Goal: Information Seeking & Learning: Check status

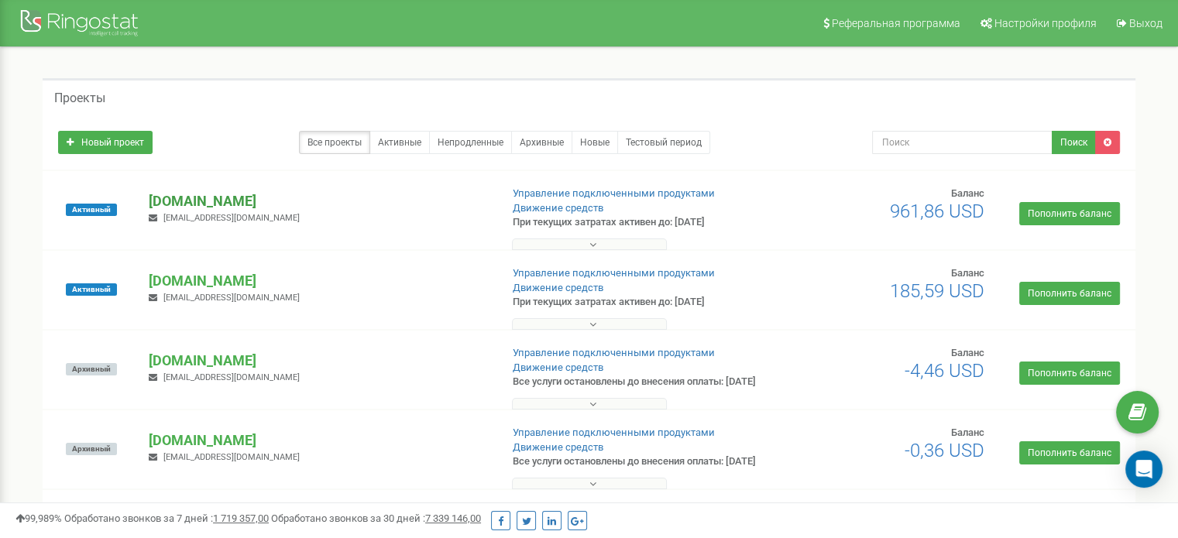
click at [187, 203] on p "[DOMAIN_NAME]" at bounding box center [318, 201] width 339 height 20
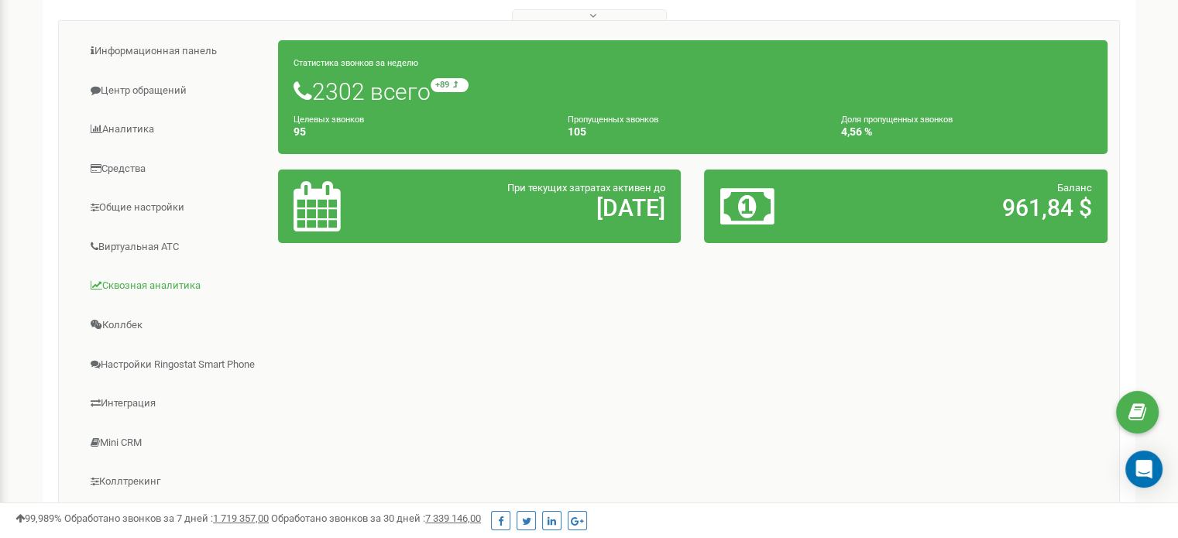
scroll to position [232, 0]
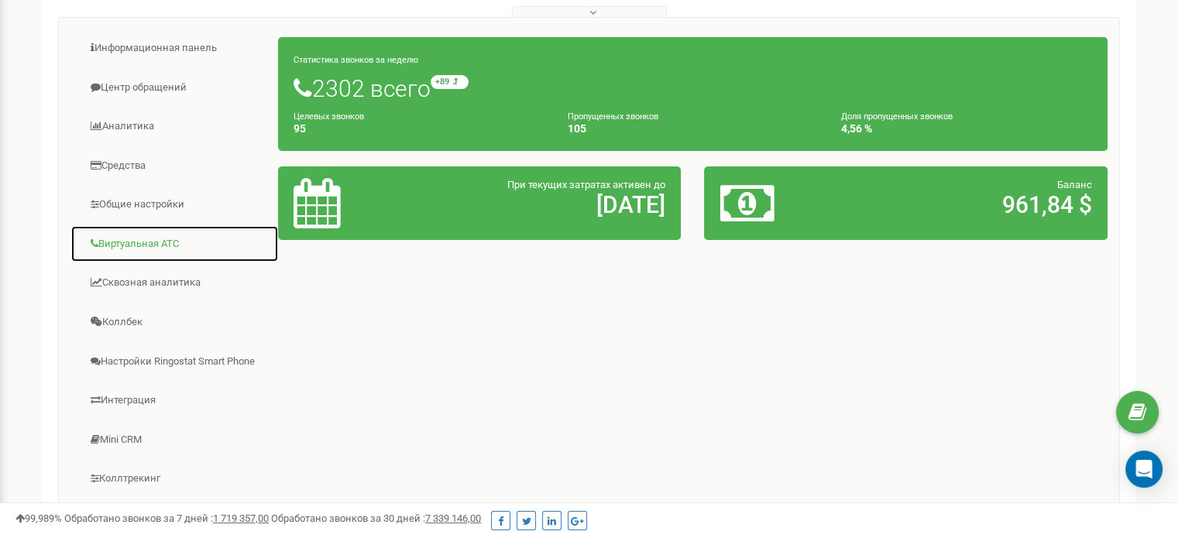
click at [160, 240] on link "Виртуальная АТС" at bounding box center [174, 244] width 208 height 38
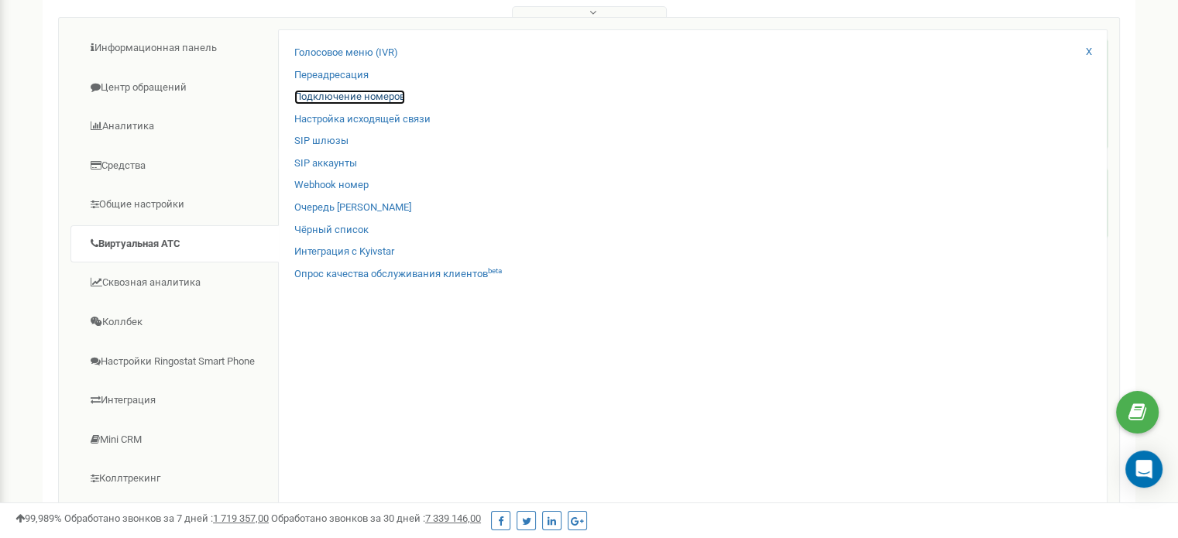
click at [341, 98] on link "Подключение номеров" at bounding box center [349, 97] width 111 height 15
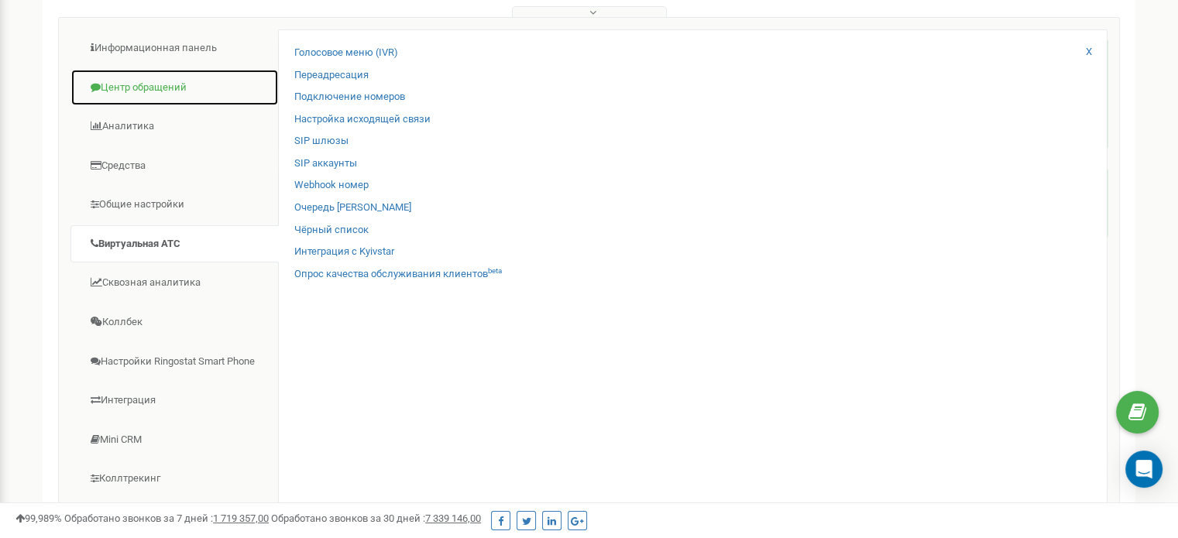
click at [162, 83] on link "Центр обращений" at bounding box center [174, 88] width 208 height 38
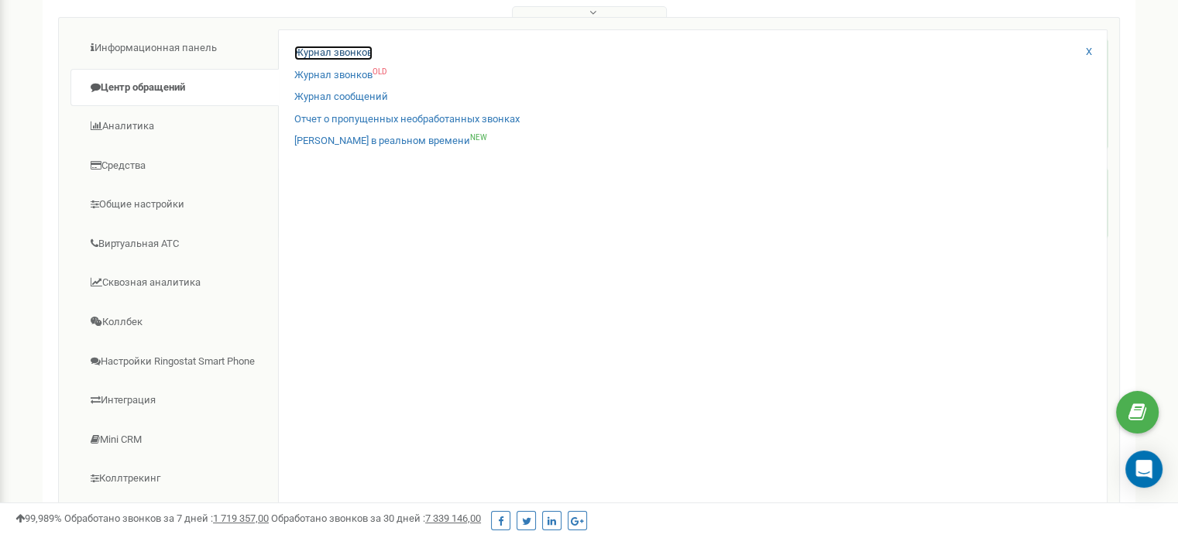
click at [324, 51] on link "Журнал звонков" at bounding box center [333, 53] width 78 height 15
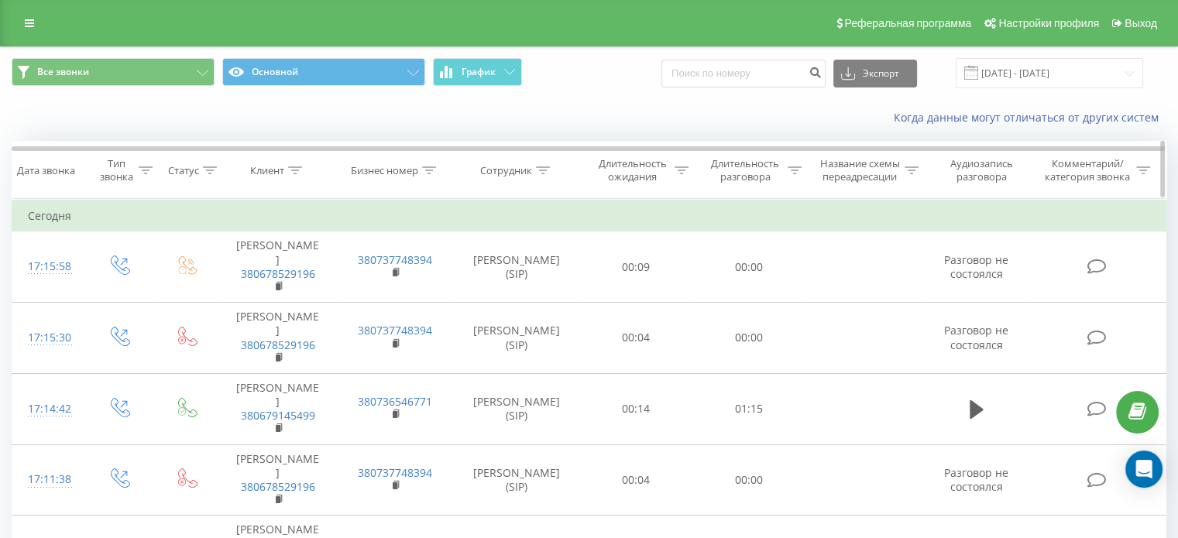
click at [430, 170] on icon at bounding box center [429, 171] width 14 height 8
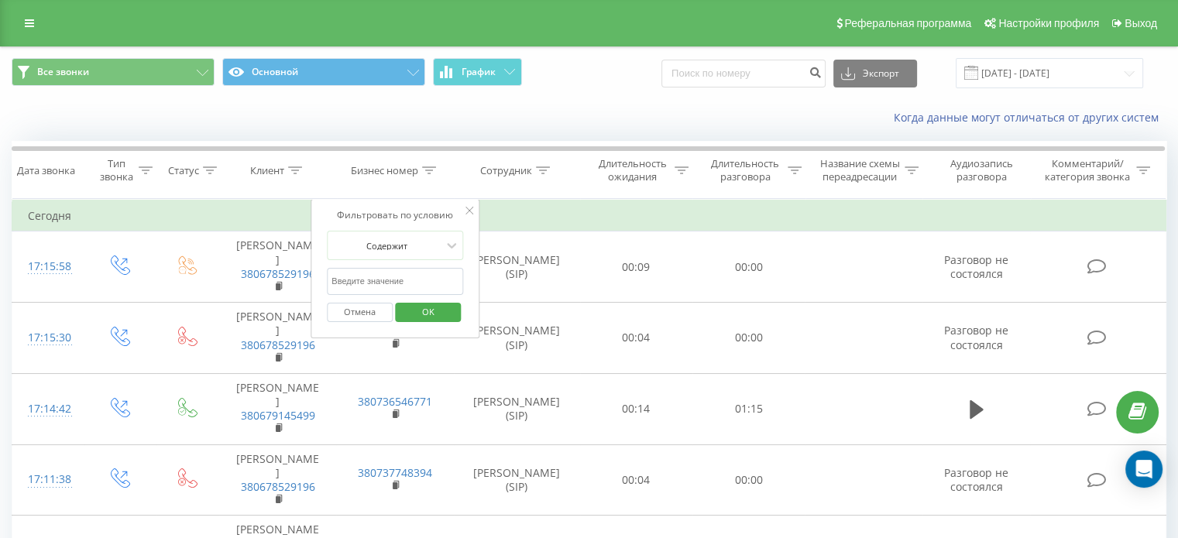
click at [396, 284] on input "text" at bounding box center [395, 281] width 136 height 27
type input "380739392064"
click at [419, 315] on span "OK" at bounding box center [428, 312] width 43 height 24
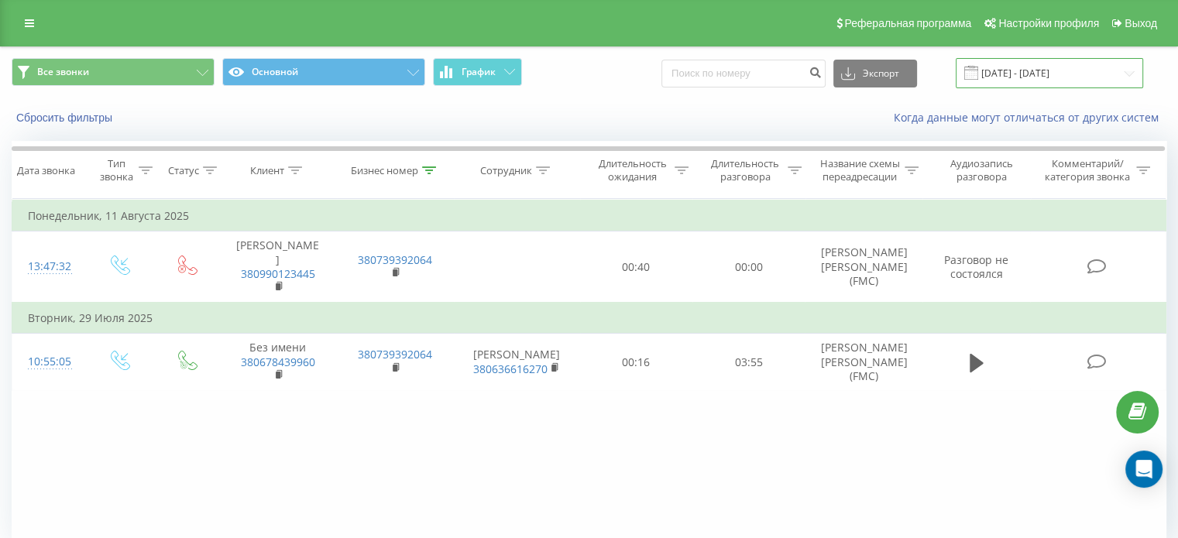
click at [1070, 67] on input "19.07.2025 - 19.08.2025" at bounding box center [1049, 73] width 187 height 30
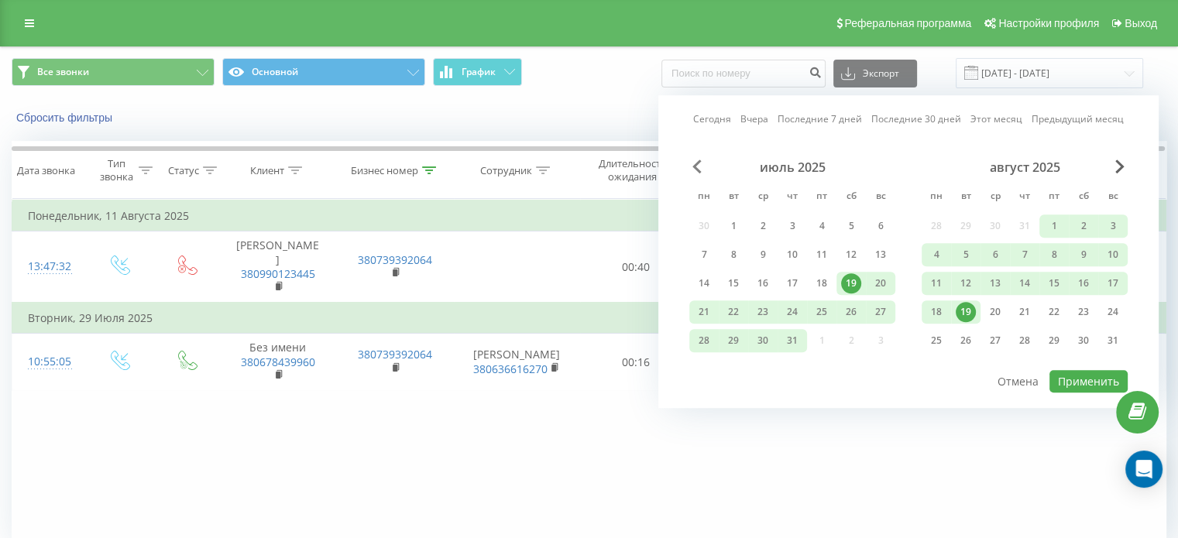
click at [698, 163] on span "Previous Month" at bounding box center [697, 167] width 9 height 14
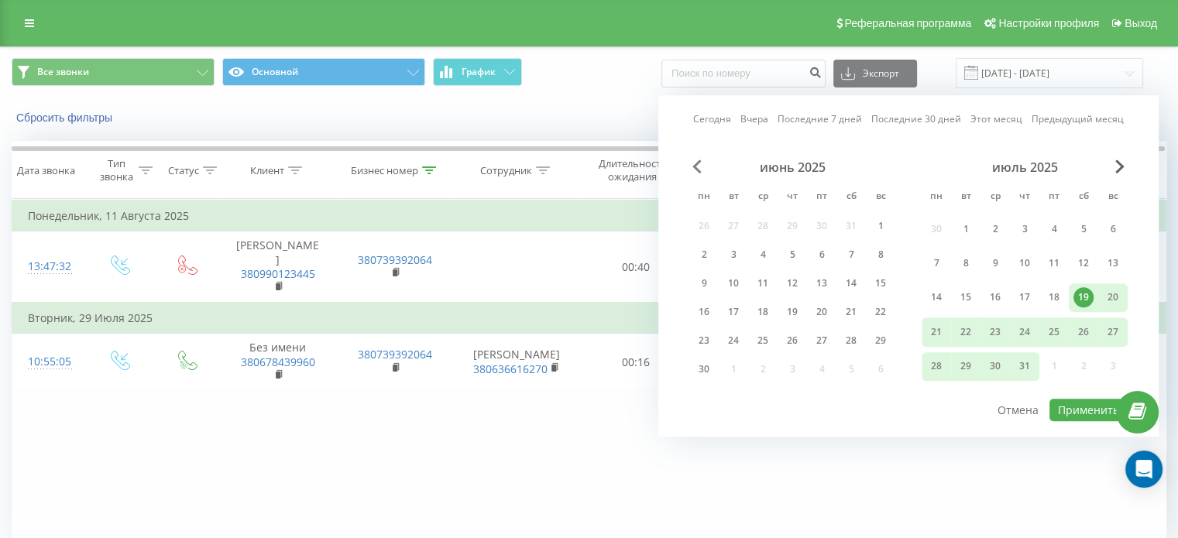
click at [698, 163] on span "Previous Month" at bounding box center [697, 167] width 9 height 14
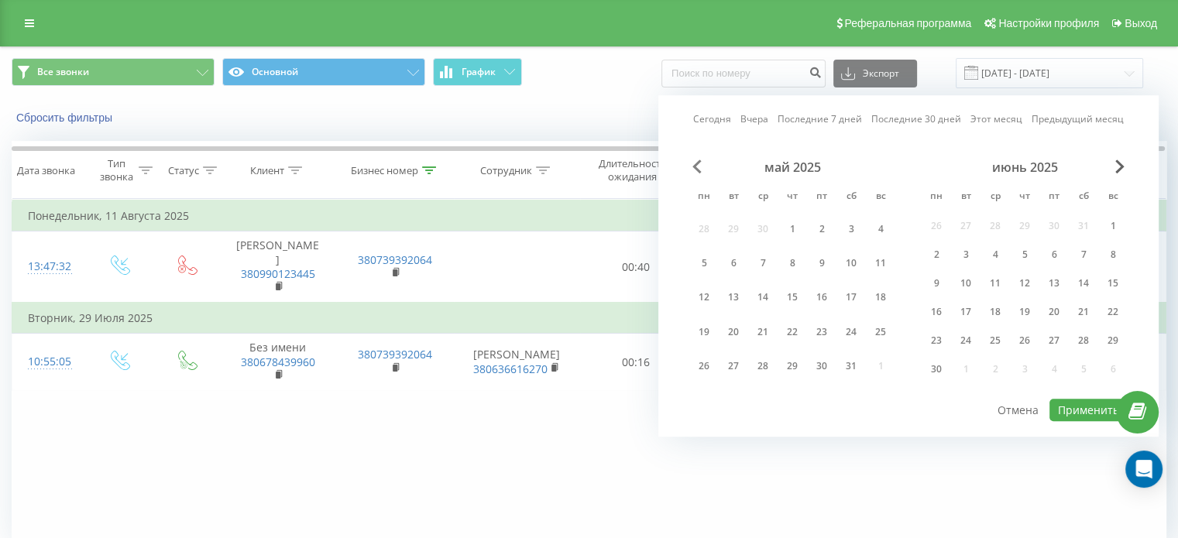
click at [698, 163] on span "Previous Month" at bounding box center [697, 167] width 9 height 14
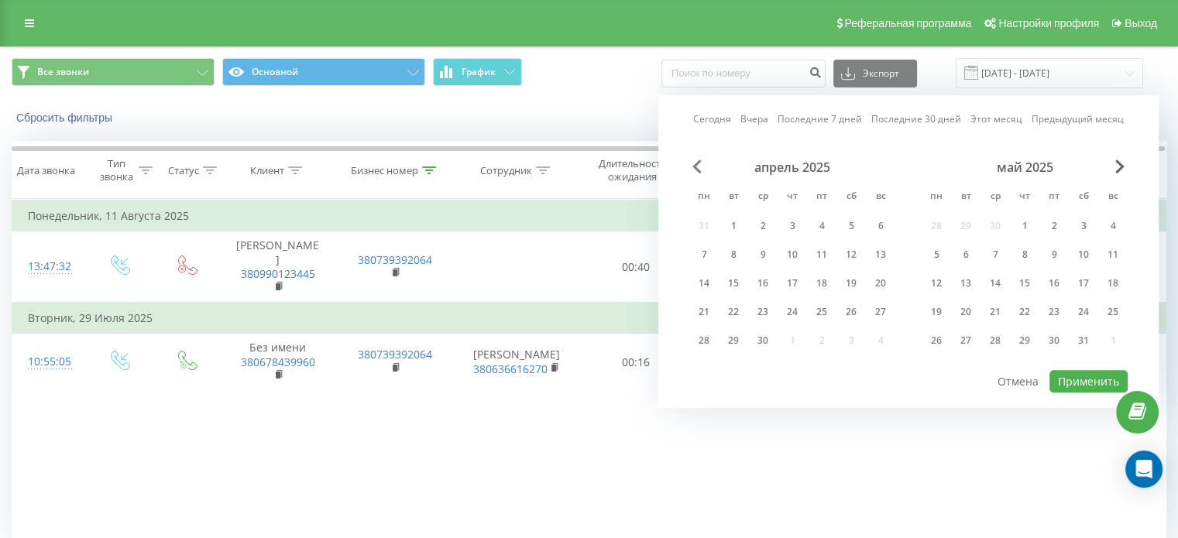
click at [698, 163] on span "Previous Month" at bounding box center [697, 167] width 9 height 14
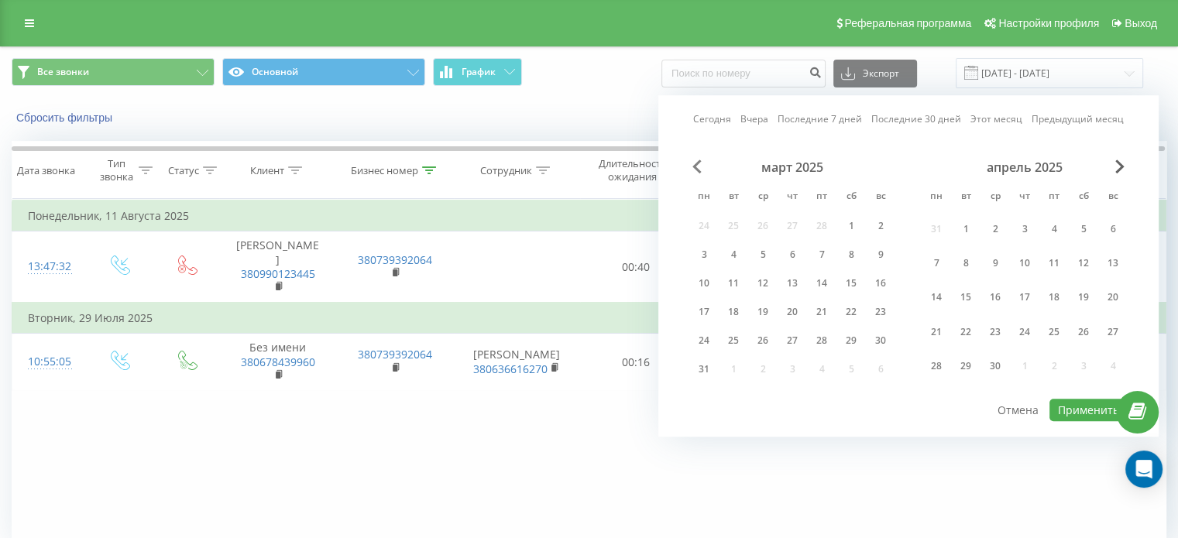
click at [698, 163] on span "Previous Month" at bounding box center [697, 167] width 9 height 14
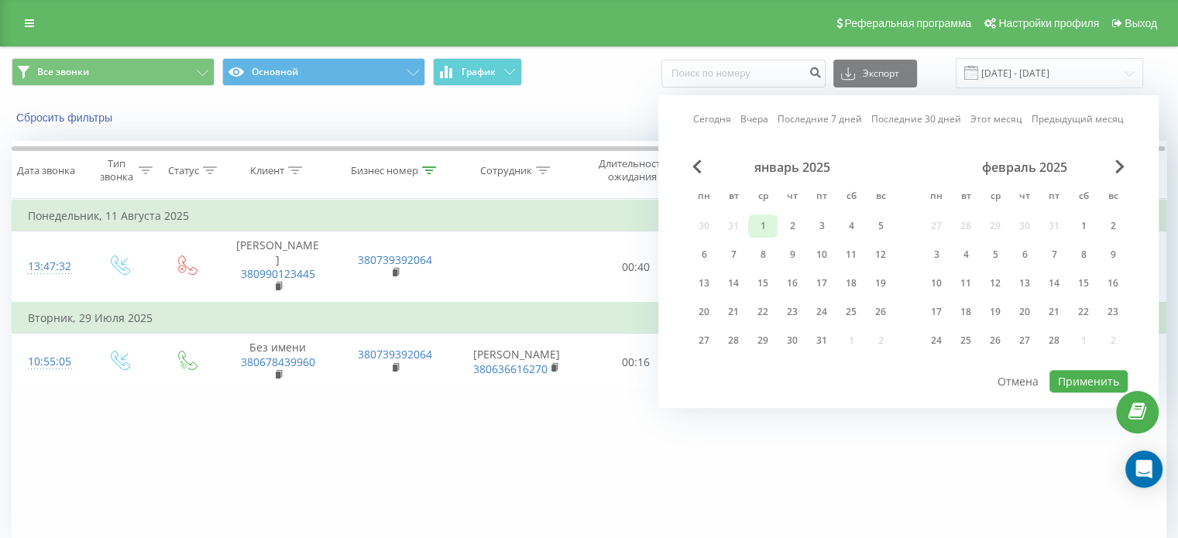
click at [763, 229] on div "1" at bounding box center [763, 226] width 20 height 20
click at [1122, 170] on span "Next Month" at bounding box center [1120, 167] width 9 height 14
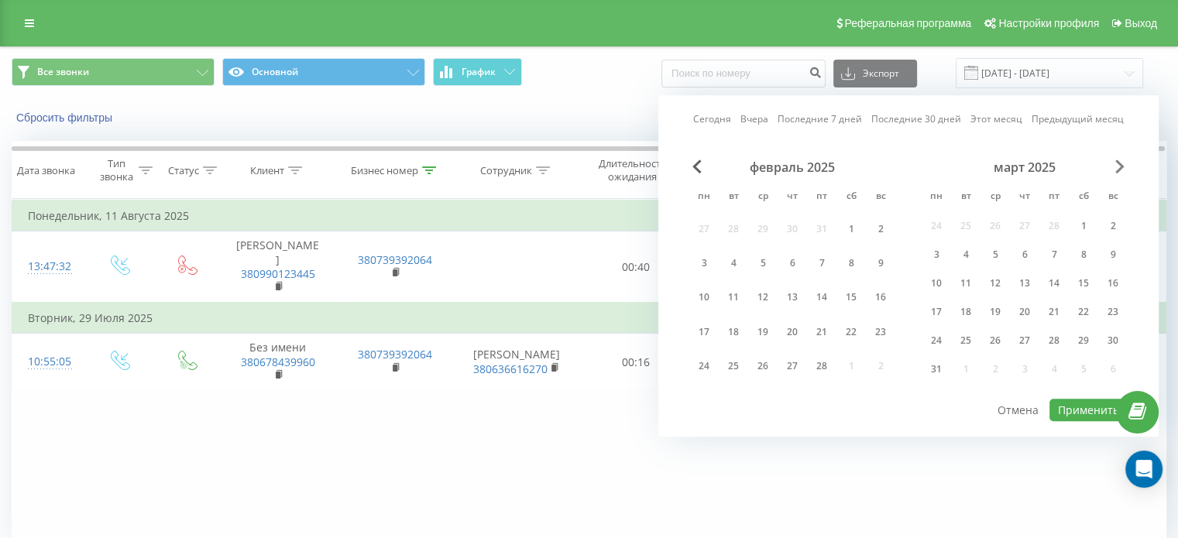
click at [1122, 170] on span "Next Month" at bounding box center [1120, 167] width 9 height 14
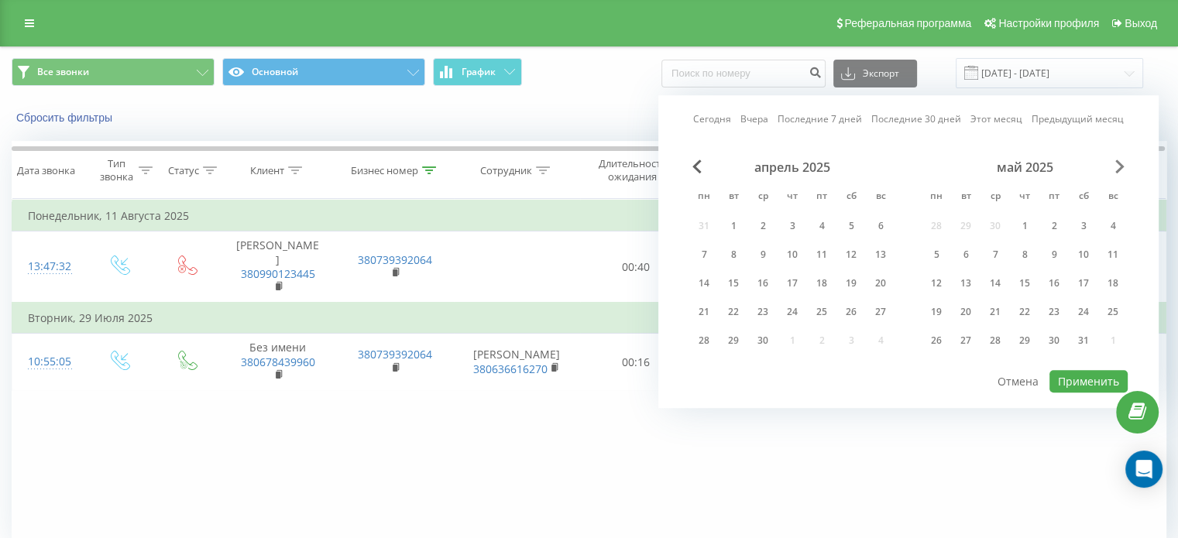
click at [1122, 170] on span "Next Month" at bounding box center [1120, 167] width 9 height 14
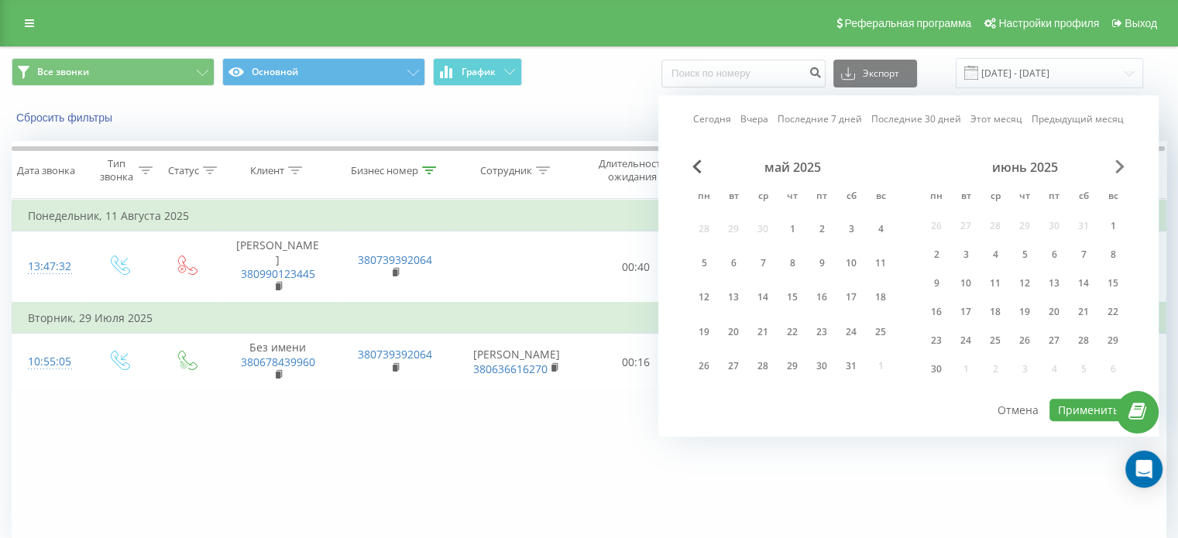
click at [1122, 170] on span "Next Month" at bounding box center [1120, 167] width 9 height 14
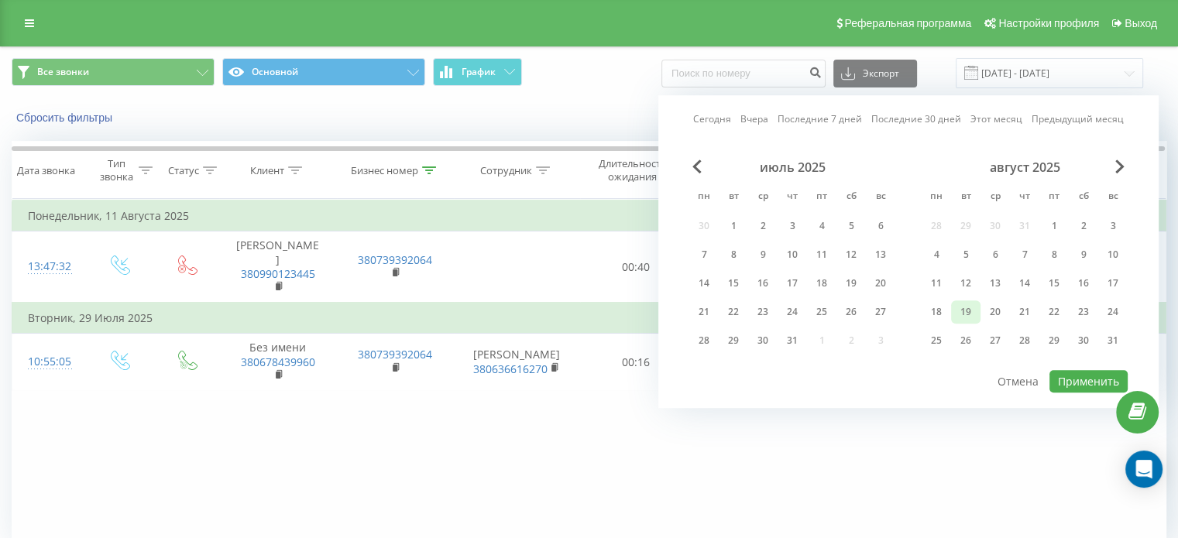
click at [970, 311] on div "19" at bounding box center [966, 312] width 20 height 20
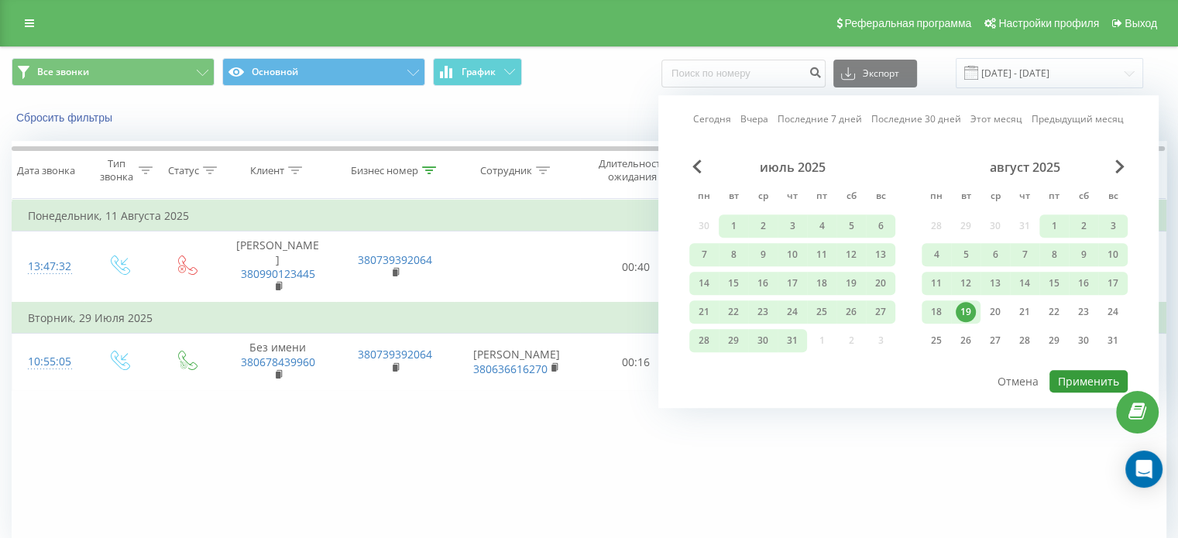
click at [1084, 379] on button "Применить" at bounding box center [1089, 381] width 78 height 22
type input "01.01.2025 - 19.08.2025"
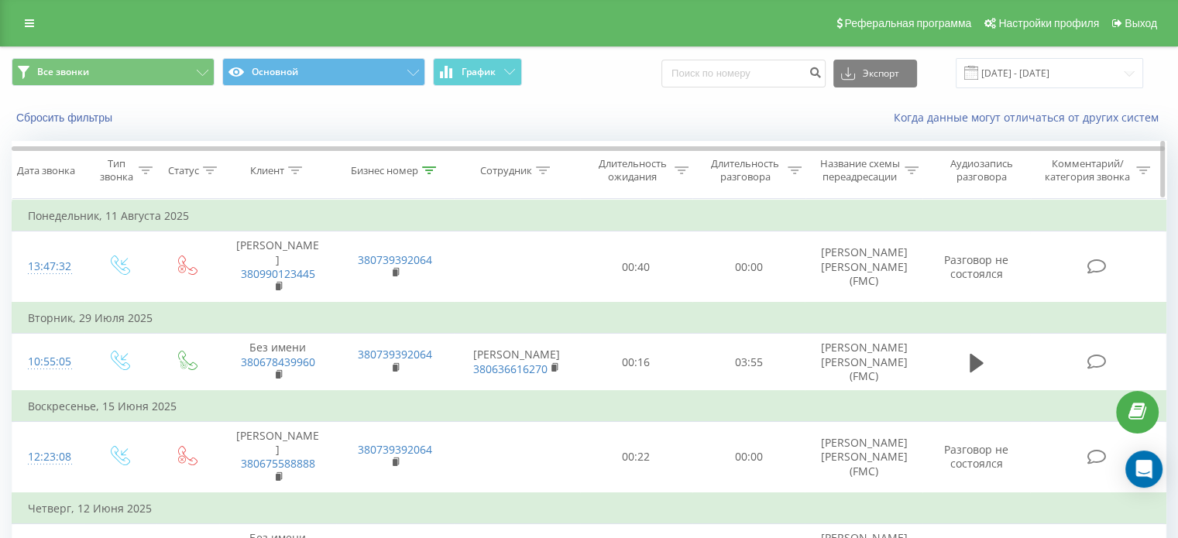
click at [432, 170] on icon at bounding box center [429, 171] width 14 height 8
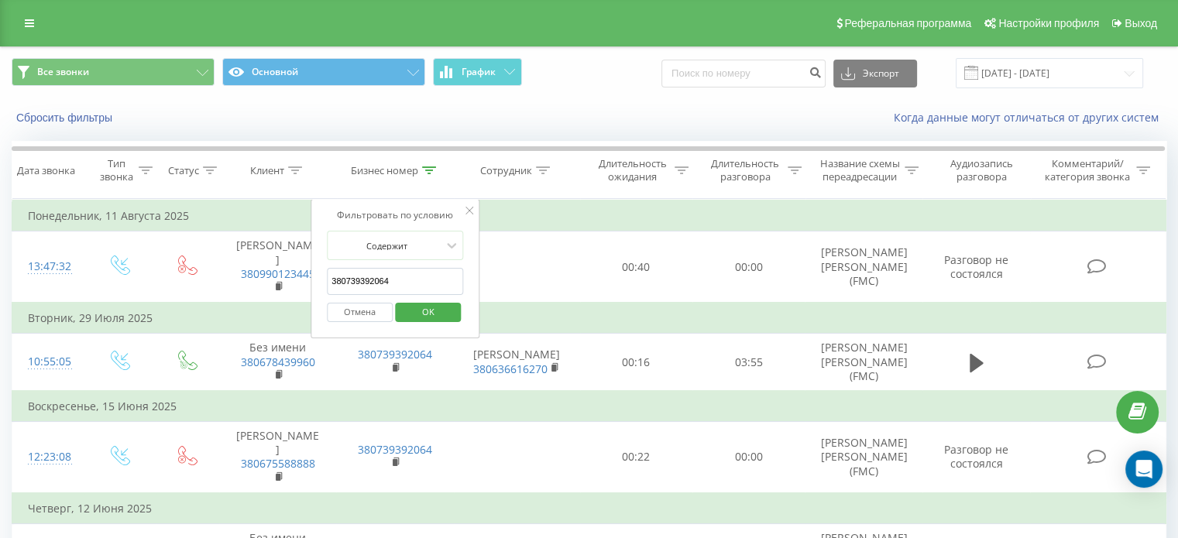
click at [395, 278] on input "380739392064" at bounding box center [395, 281] width 136 height 27
click at [397, 277] on input "380739392064" at bounding box center [395, 281] width 136 height 27
click at [403, 279] on input "380739392064" at bounding box center [395, 281] width 136 height 27
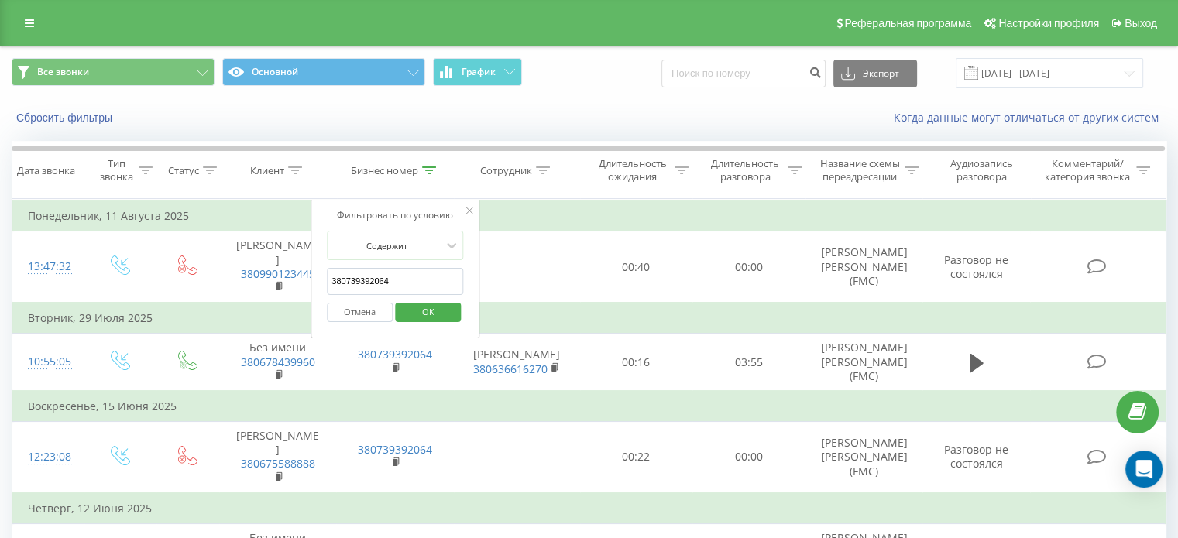
click at [390, 275] on input "380739392064" at bounding box center [395, 281] width 136 height 27
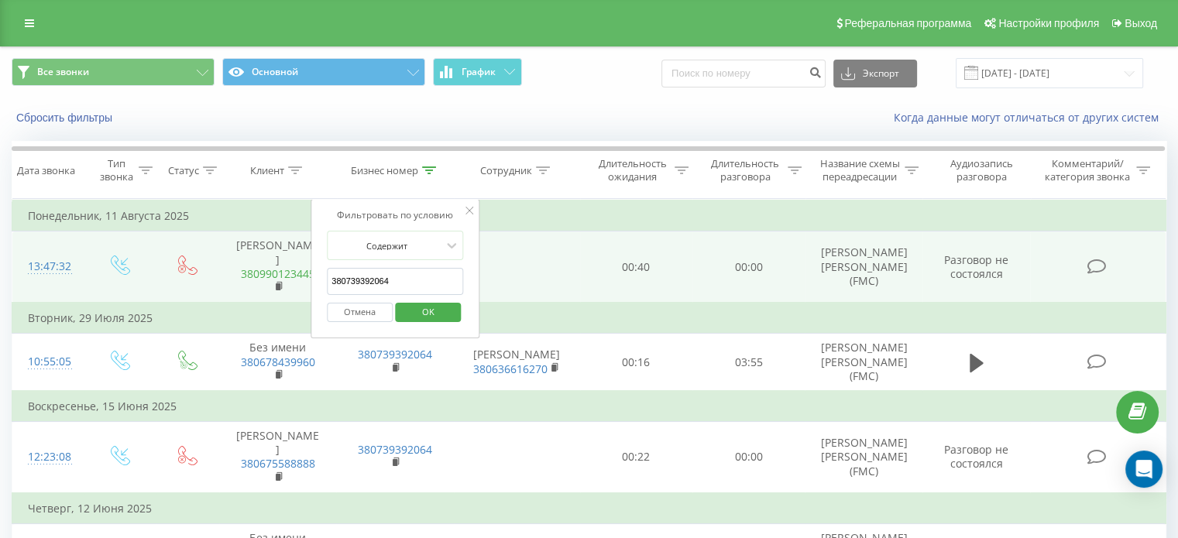
drag, startPoint x: 394, startPoint y: 280, endPoint x: 270, endPoint y: 264, distance: 125.8
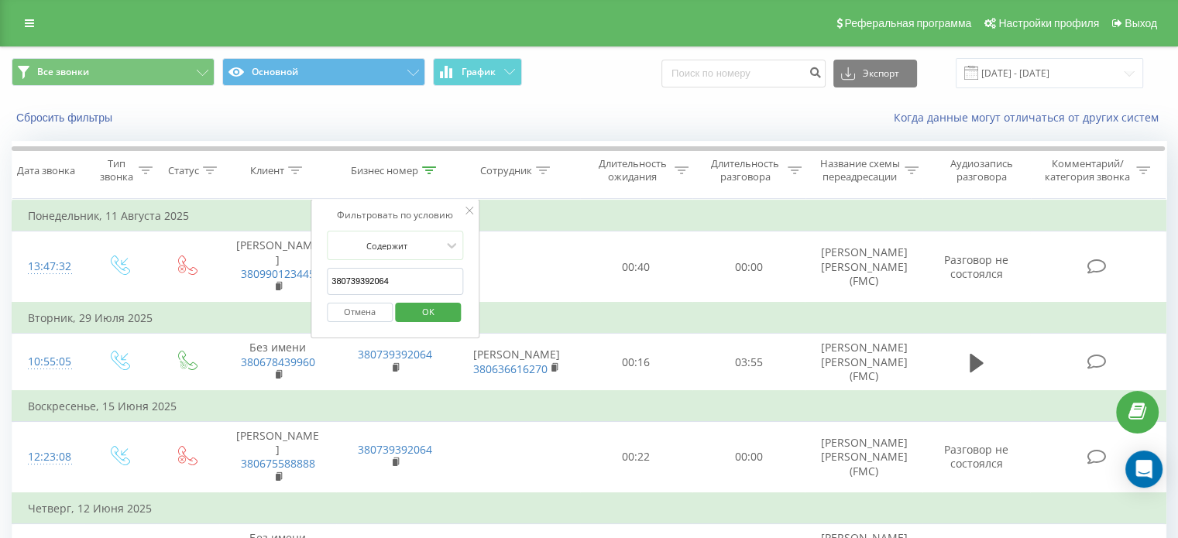
click at [417, 273] on input "380739392064" at bounding box center [395, 281] width 136 height 27
click at [445, 316] on span "OK" at bounding box center [428, 312] width 43 height 24
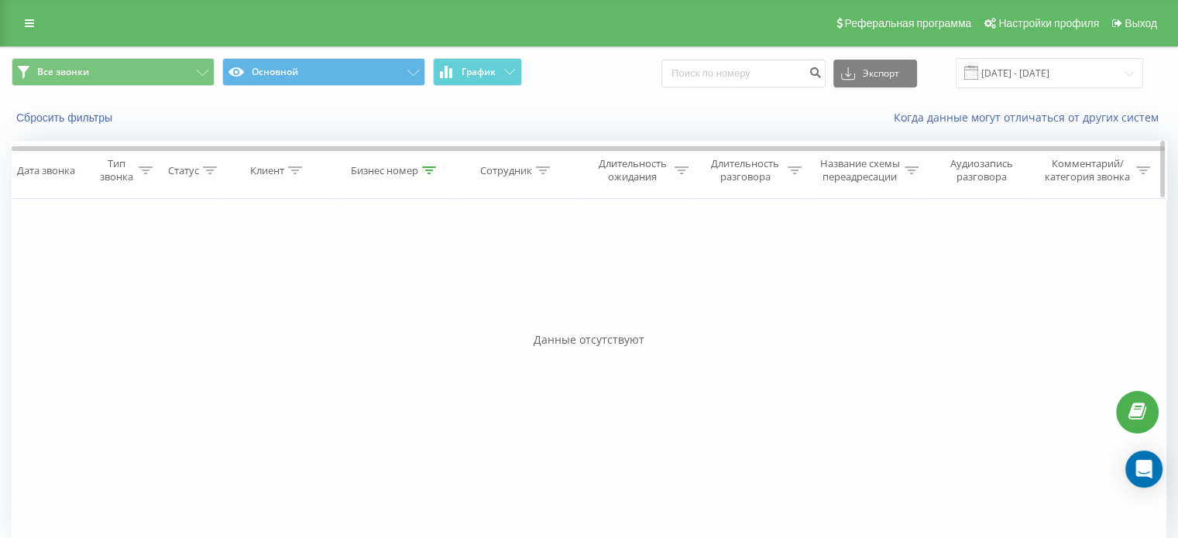
click at [431, 169] on icon at bounding box center [429, 171] width 14 height 8
drag, startPoint x: 408, startPoint y: 278, endPoint x: 356, endPoint y: 281, distance: 52.0
click at [356, 281] on input "380739362568" at bounding box center [395, 281] width 136 height 27
click button "OK" at bounding box center [428, 312] width 66 height 19
click at [428, 170] on icon at bounding box center [429, 171] width 14 height 8
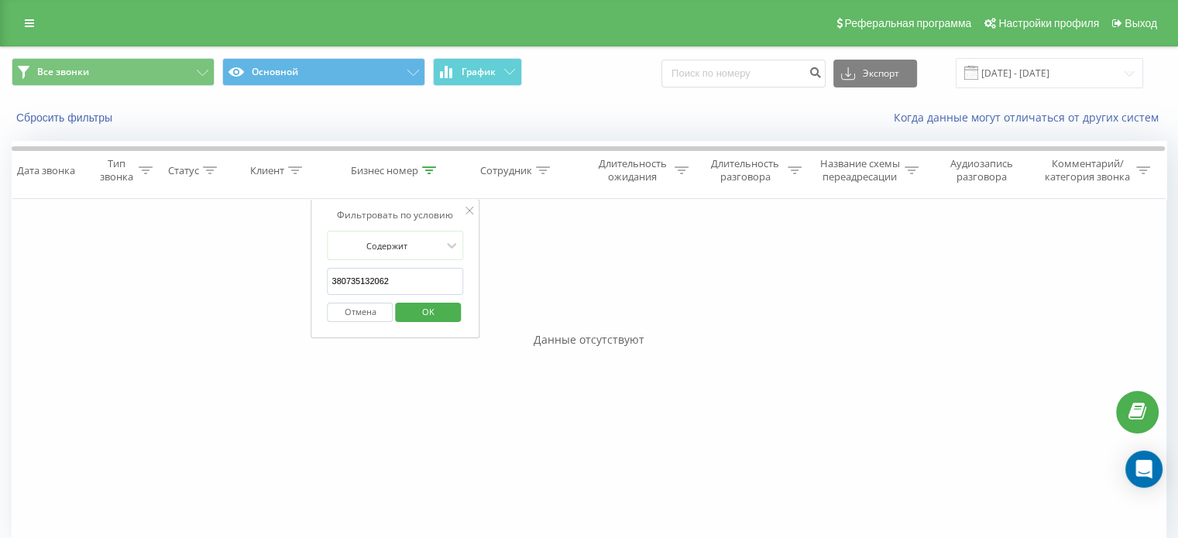
click at [421, 289] on input "380735132062" at bounding box center [395, 281] width 136 height 27
click at [397, 282] on input "380735132062" at bounding box center [395, 281] width 136 height 27
click at [356, 280] on input "380735132062" at bounding box center [395, 281] width 136 height 27
click button "OK" at bounding box center [428, 312] width 66 height 19
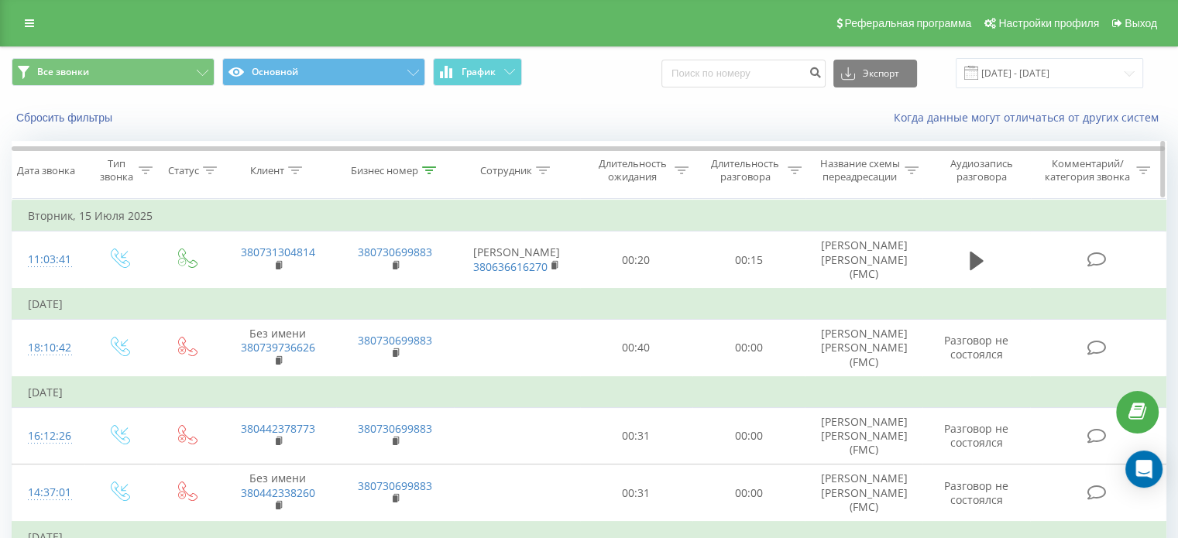
click at [432, 167] on icon at bounding box center [429, 171] width 14 height 8
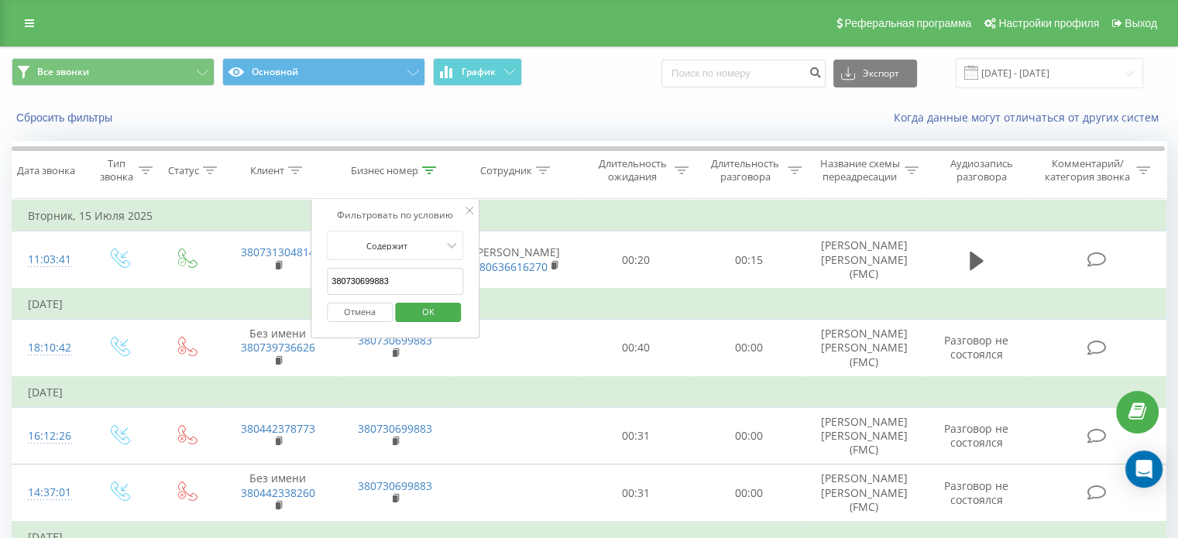
click at [430, 277] on input "380730699883" at bounding box center [395, 281] width 136 height 27
click at [390, 280] on input "380730699883" at bounding box center [395, 281] width 136 height 27
click at [356, 280] on input "380730699883" at bounding box center [395, 281] width 136 height 27
click button "OK" at bounding box center [428, 312] width 66 height 19
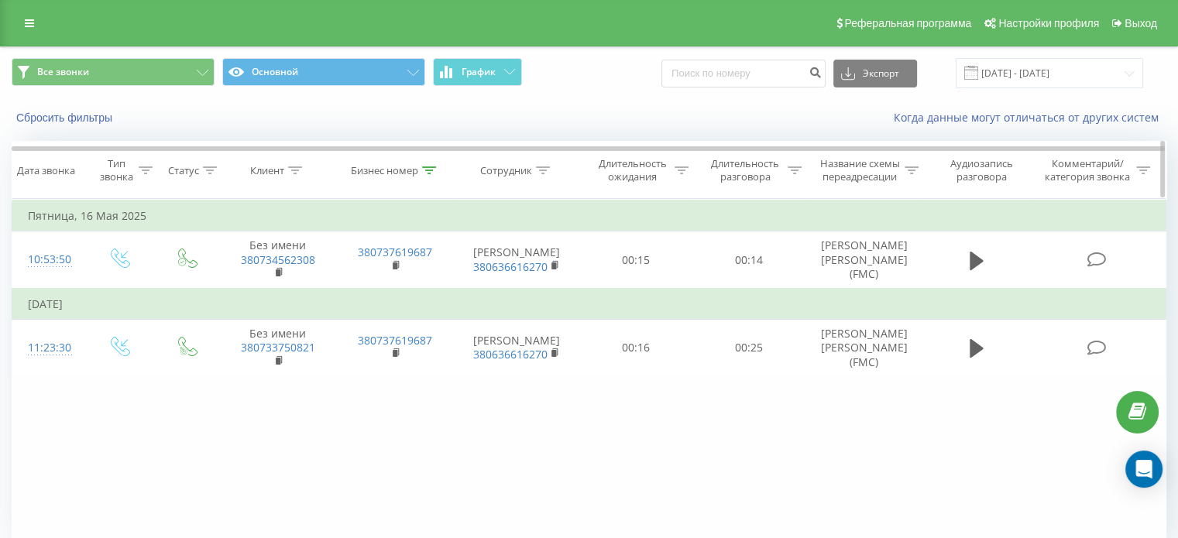
click at [429, 174] on div at bounding box center [429, 170] width 14 height 13
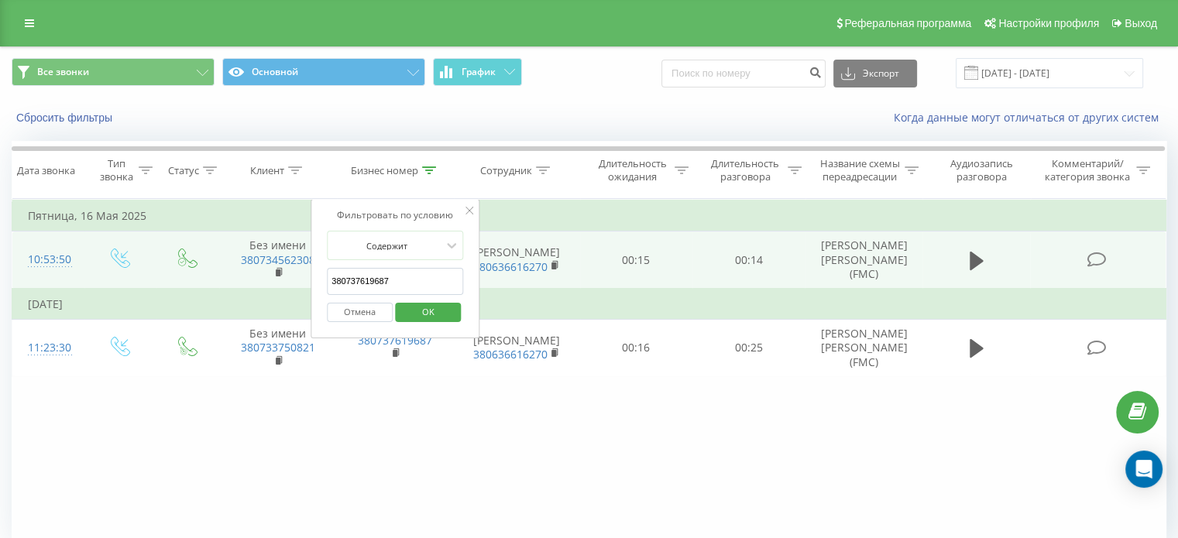
drag, startPoint x: 405, startPoint y: 277, endPoint x: 259, endPoint y: 271, distance: 146.5
click at [259, 271] on table "Фильтровать по условию Равно Введите значение Отмена OK Фильтровать по условию …" at bounding box center [589, 288] width 1155 height 178
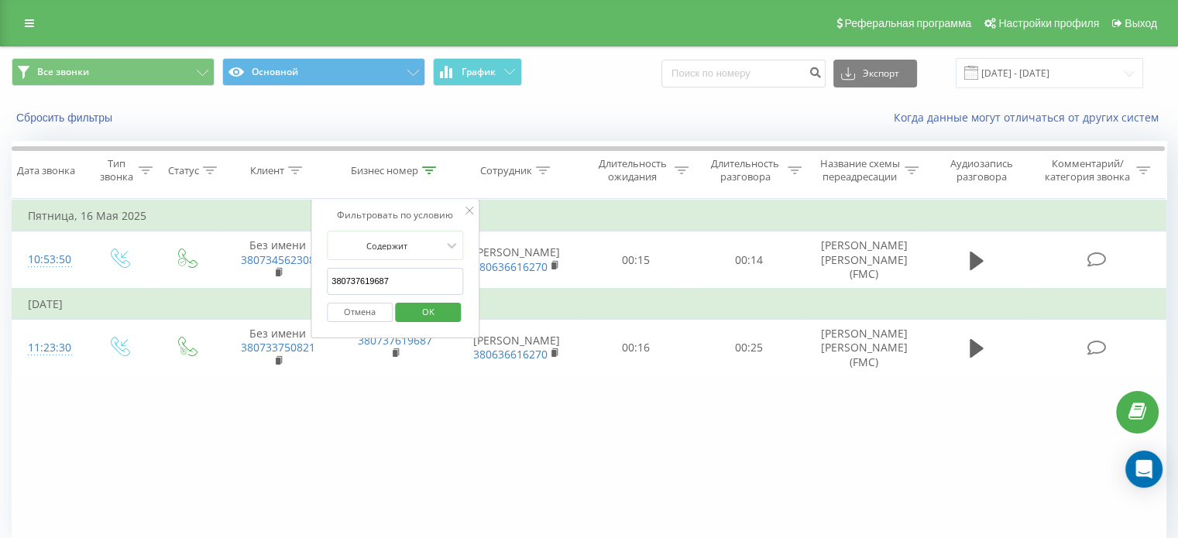
click at [409, 280] on input "380737619687" at bounding box center [395, 281] width 136 height 27
click at [356, 278] on input "380737619687" at bounding box center [395, 281] width 136 height 27
click button "OK" at bounding box center [428, 312] width 66 height 19
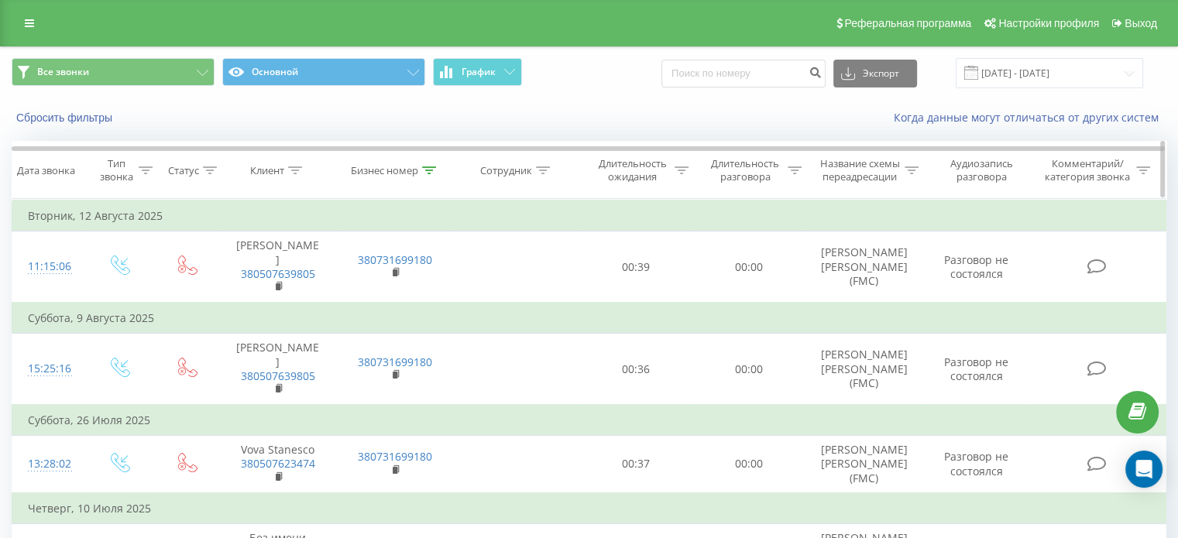
click at [426, 168] on icon at bounding box center [429, 171] width 14 height 8
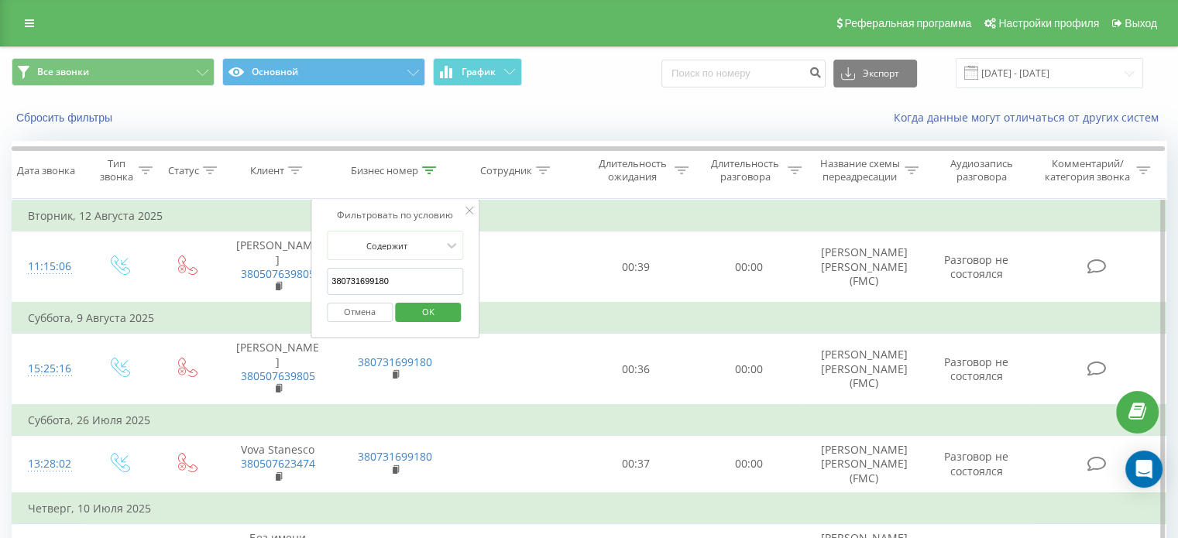
click at [419, 277] on input "380731699180" at bounding box center [395, 281] width 136 height 27
click at [394, 280] on input "380731699180" at bounding box center [395, 281] width 136 height 27
drag, startPoint x: 394, startPoint y: 280, endPoint x: 322, endPoint y: 284, distance: 71.3
click at [322, 284] on div "Фильтровать по условию Содержит 380731699180 Отмена OK" at bounding box center [395, 268] width 169 height 139
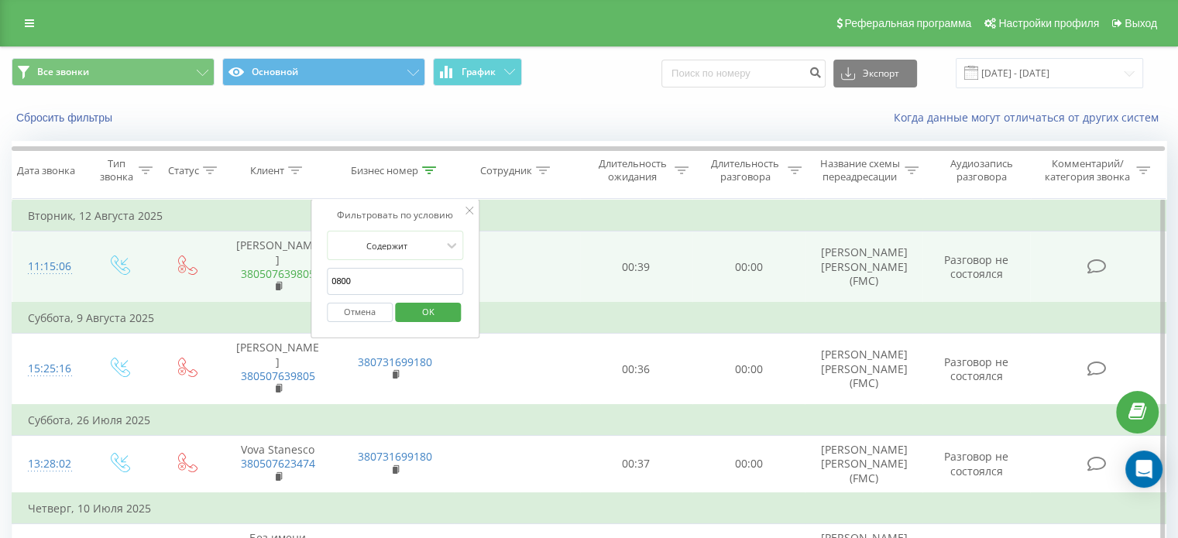
drag, startPoint x: 352, startPoint y: 283, endPoint x: 303, endPoint y: 275, distance: 50.2
click at [303, 275] on table "Фильтровать по условию Равно Введите значение Отмена OK Фильтровать по условию …" at bounding box center [589, 535] width 1155 height 672
type input "380736261130"
click button "OK" at bounding box center [428, 312] width 66 height 19
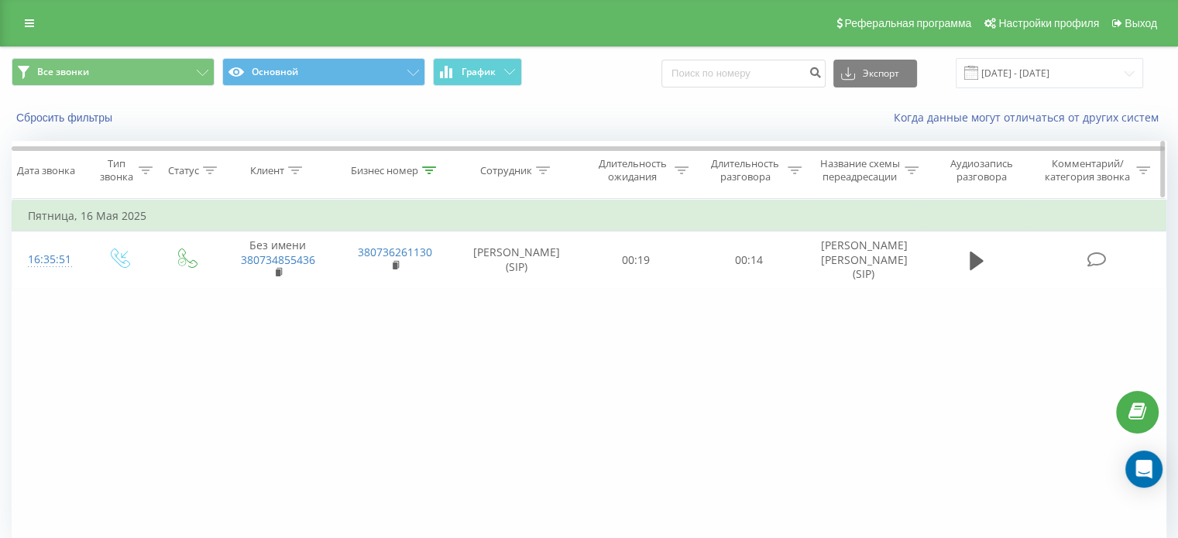
click at [428, 167] on icon at bounding box center [429, 171] width 14 height 8
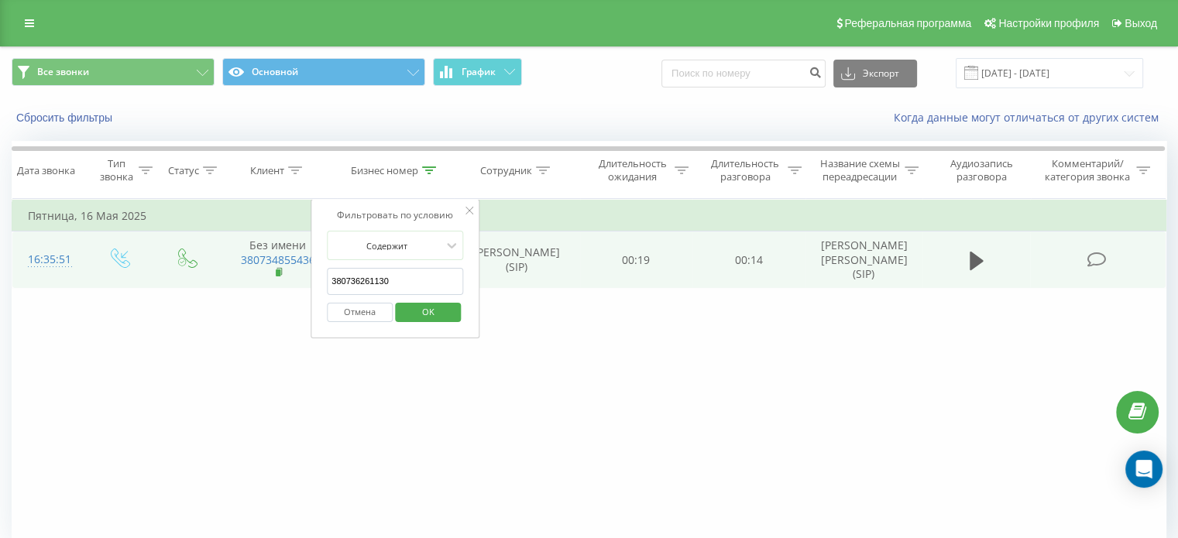
drag, startPoint x: 409, startPoint y: 280, endPoint x: 275, endPoint y: 270, distance: 134.4
click at [275, 270] on table "Фильтровать по условию Равно Введите значение Отмена OK Фильтровать по условию …" at bounding box center [589, 244] width 1155 height 90
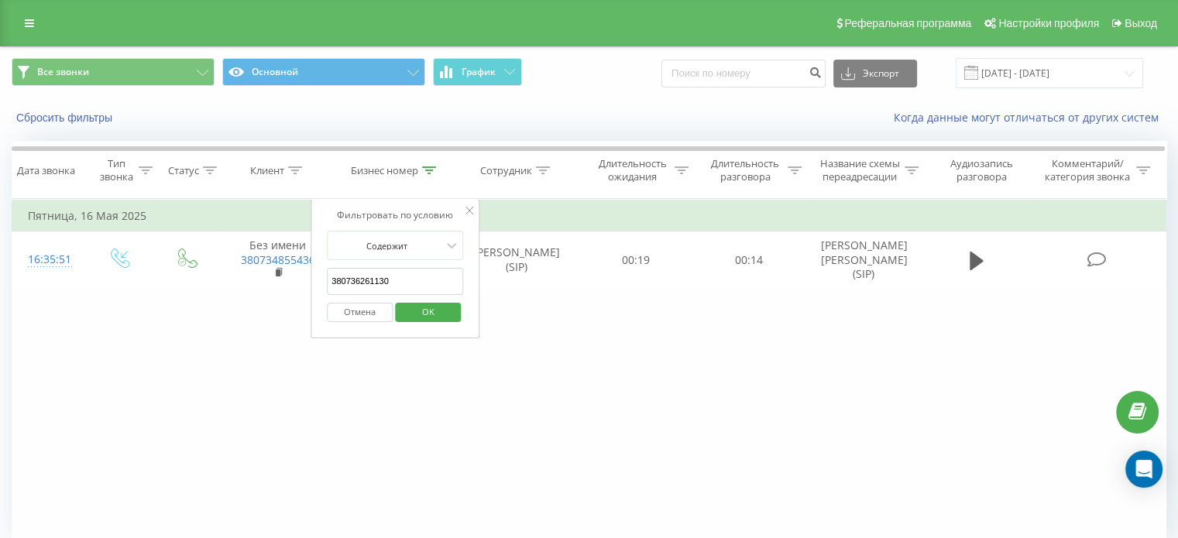
click at [466, 208] on icon at bounding box center [470, 211] width 8 height 8
